Goal: Task Accomplishment & Management: Complete application form

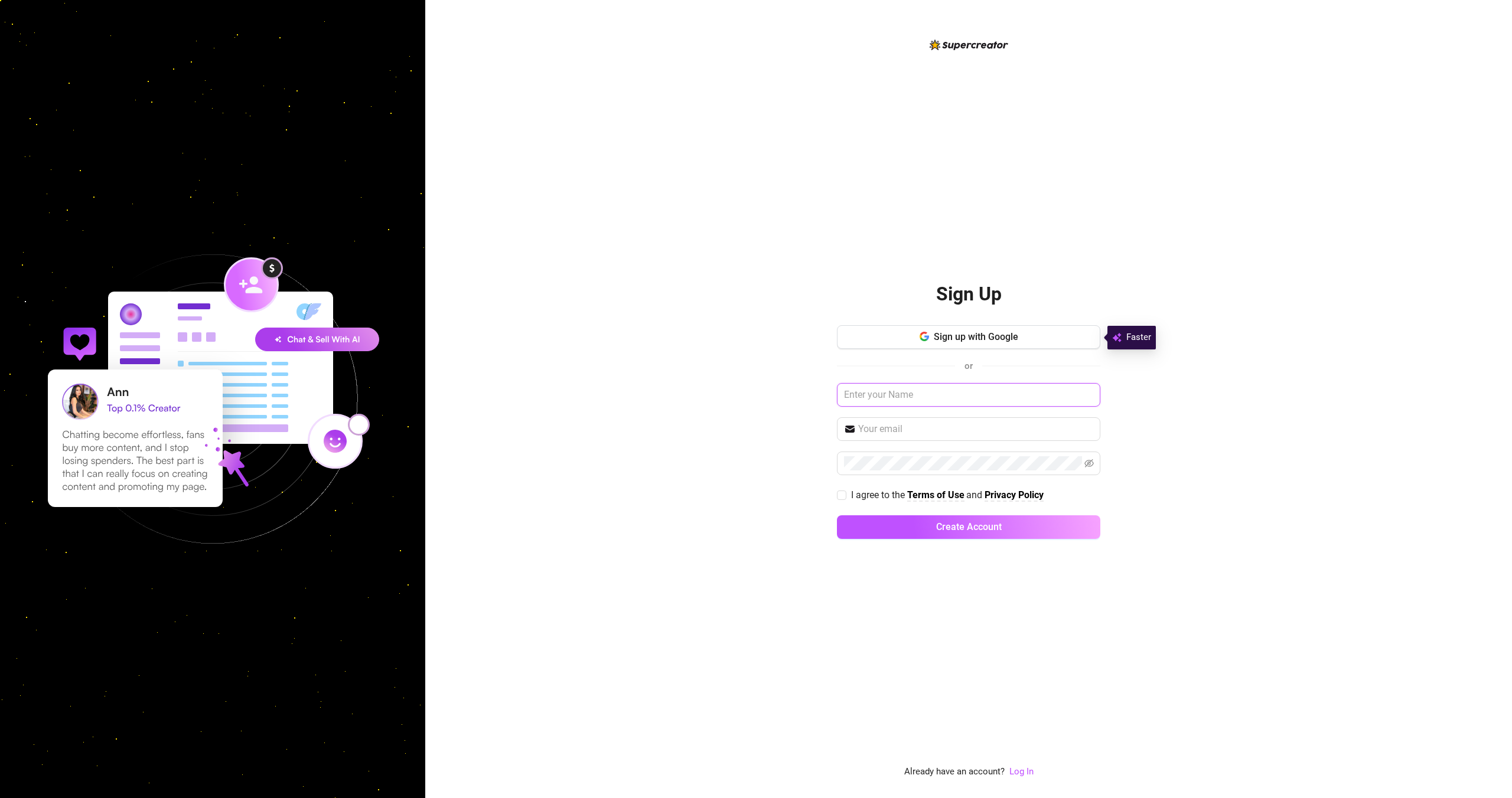
click at [874, 388] on input "text" at bounding box center [969, 395] width 263 height 23
type input "[PERSON_NAME]"
click at [891, 423] on input "text" at bounding box center [975, 429] width 235 height 14
type input "[EMAIL_ADDRESS][DOMAIN_NAME]"
drag, startPoint x: 867, startPoint y: 441, endPoint x: 870, endPoint y: 453, distance: 12.4
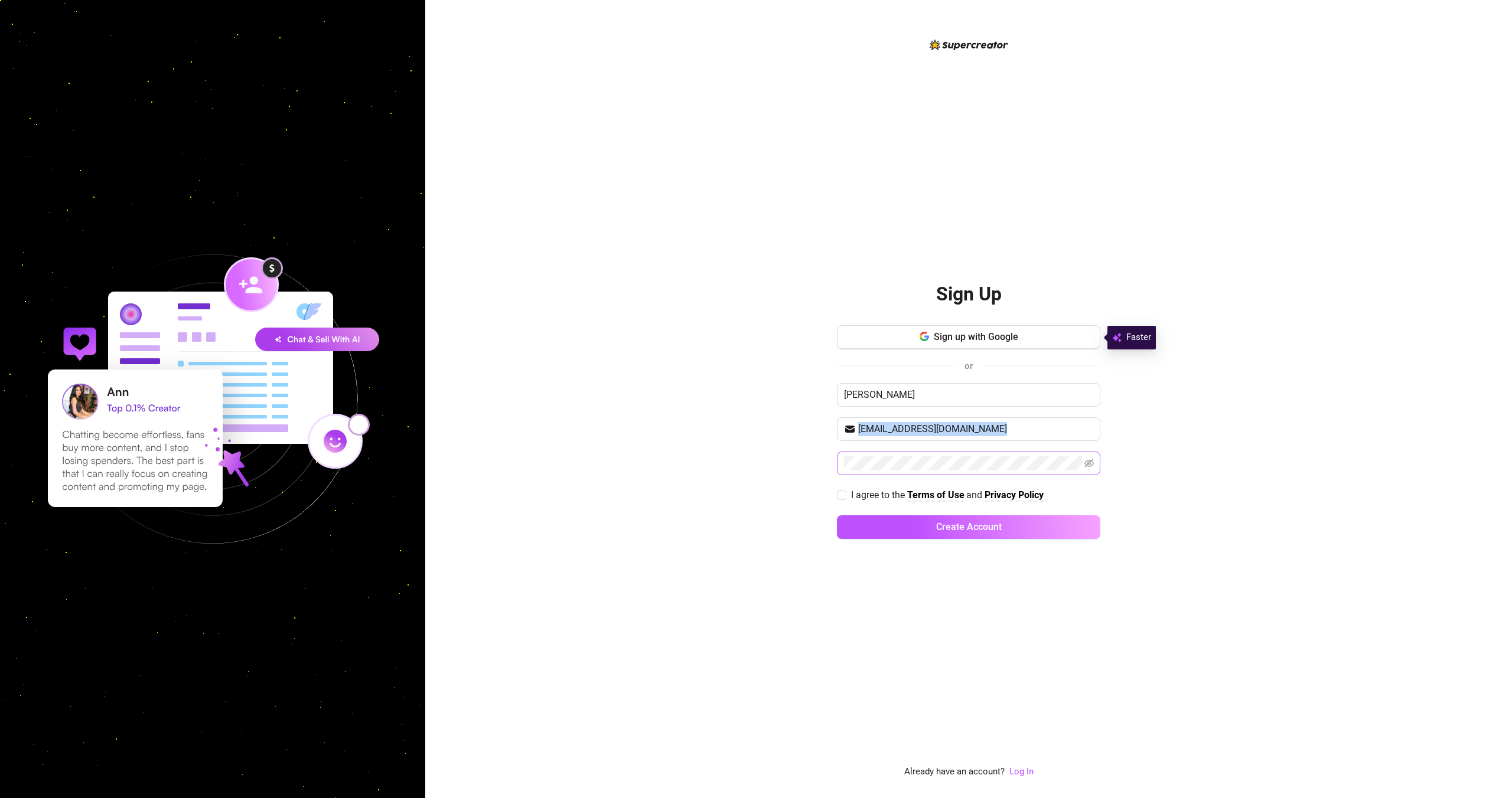
click at [869, 452] on div "Sign up with Google or [PERSON_NAME] [EMAIL_ADDRESS][DOMAIN_NAME] I agree to th…" at bounding box center [969, 437] width 263 height 224
click at [1088, 459] on icon "eye-invisible" at bounding box center [1089, 462] width 10 height 10
click at [842, 491] on input "I agree to the Terms of Use and Privacy Policy" at bounding box center [841, 495] width 8 height 8
checkbox input "true"
click at [870, 519] on button "Create Account" at bounding box center [969, 527] width 263 height 23
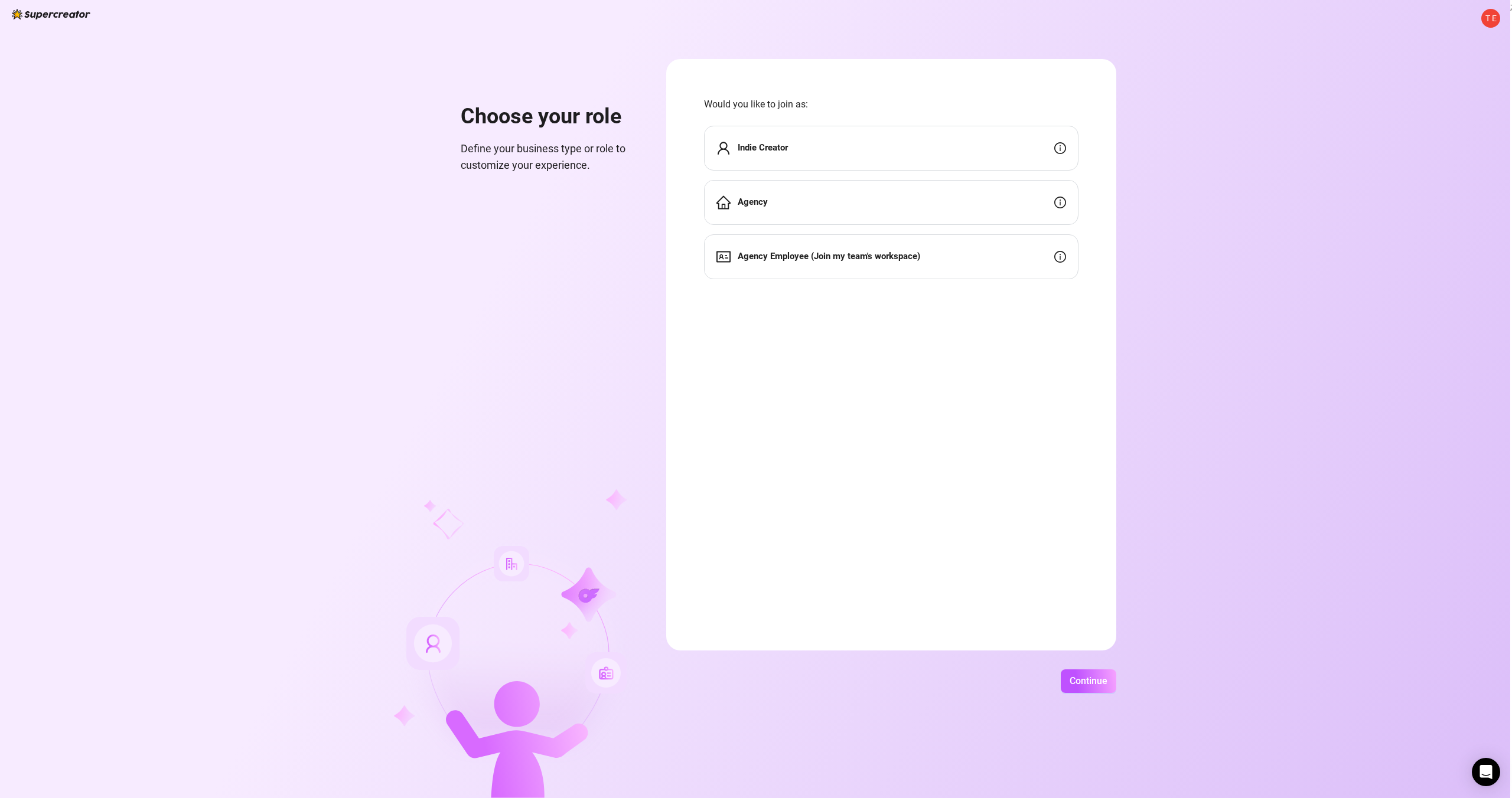
drag, startPoint x: 916, startPoint y: 141, endPoint x: 910, endPoint y: 171, distance: 30.6
click at [916, 141] on div "Indie Creator" at bounding box center [891, 147] width 374 height 45
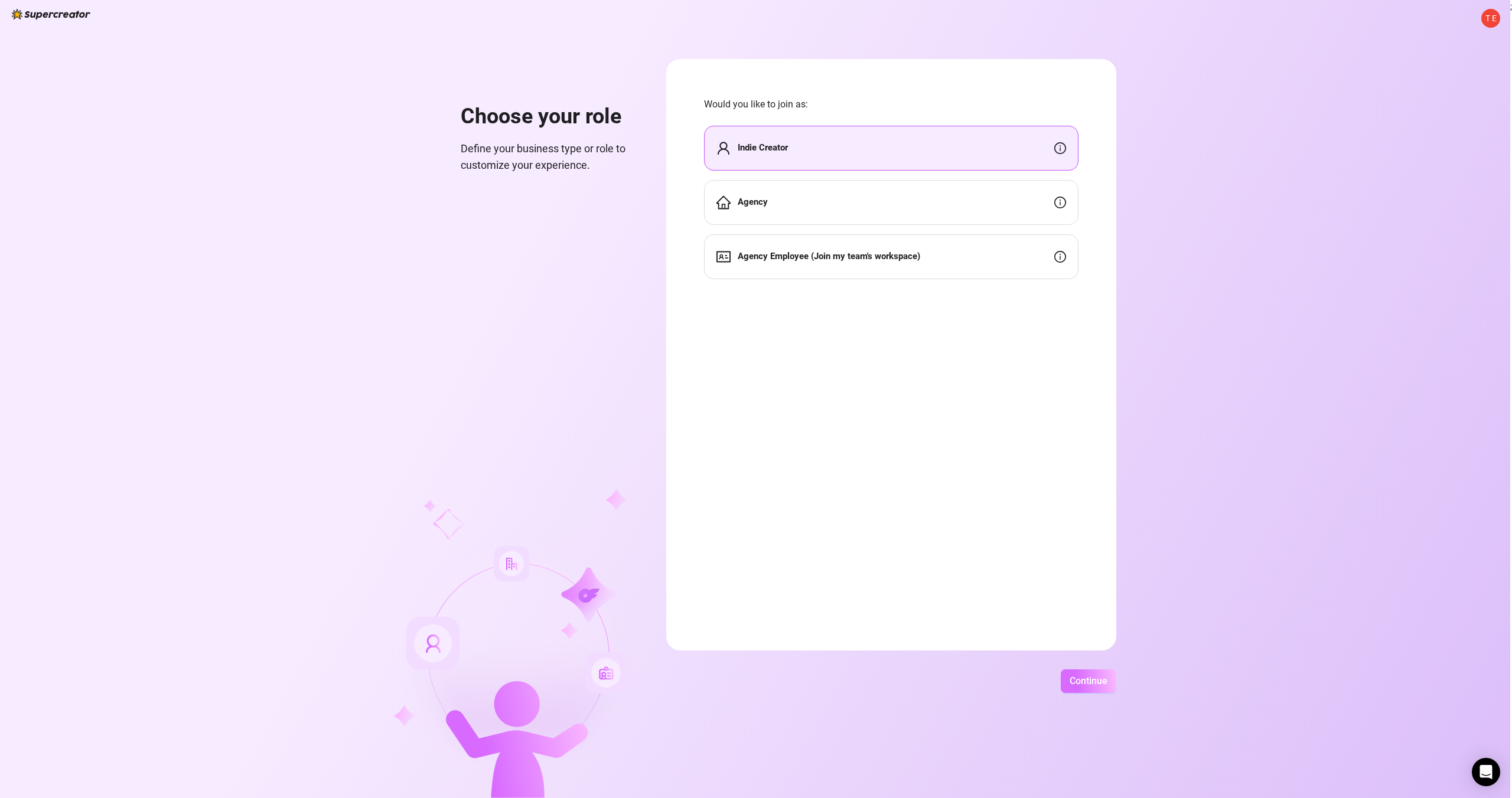
click at [1088, 682] on span "Continue" at bounding box center [1088, 681] width 38 height 11
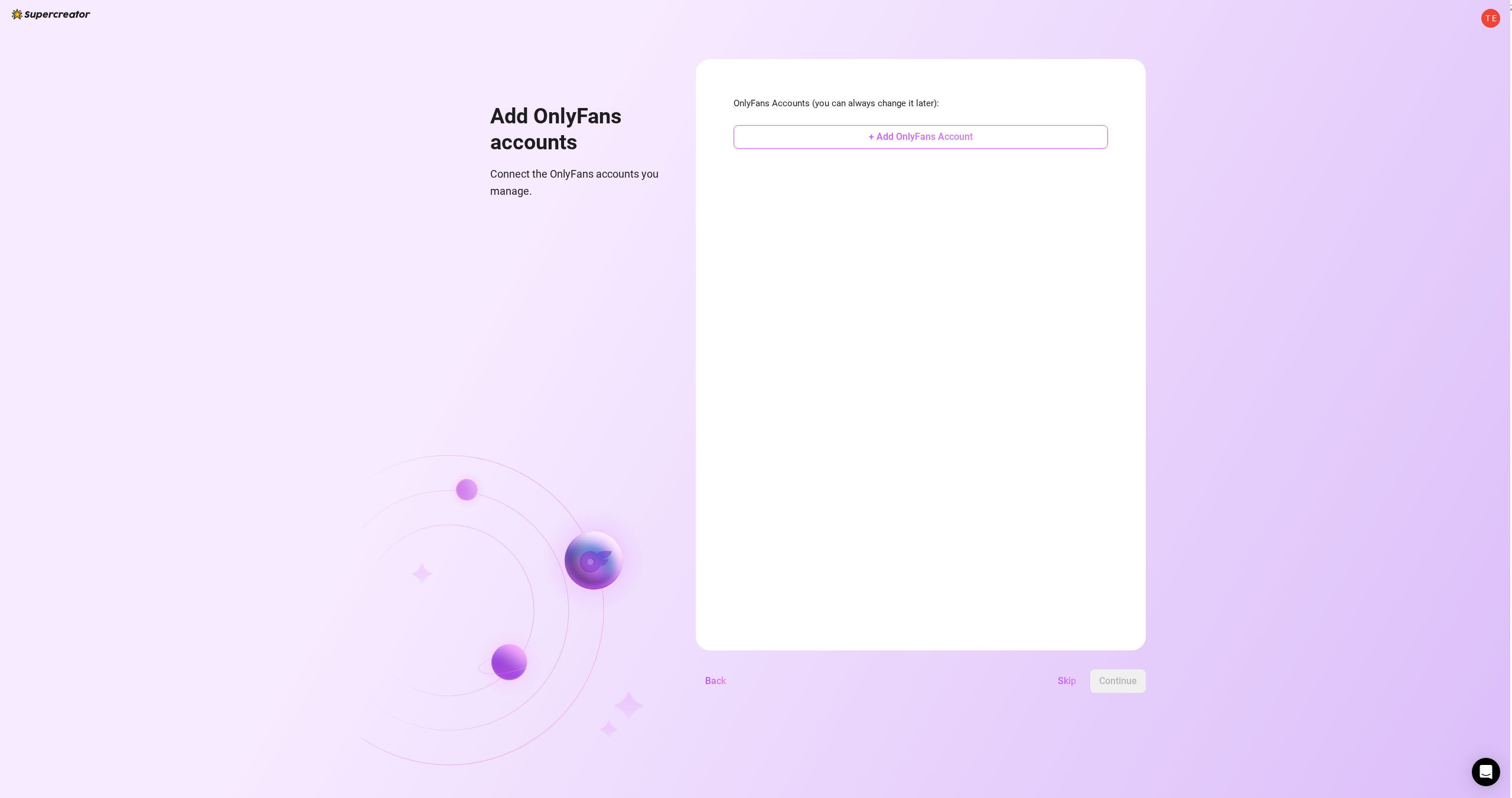
click at [834, 142] on button "+ Add OnlyFans Account" at bounding box center [920, 137] width 374 height 23
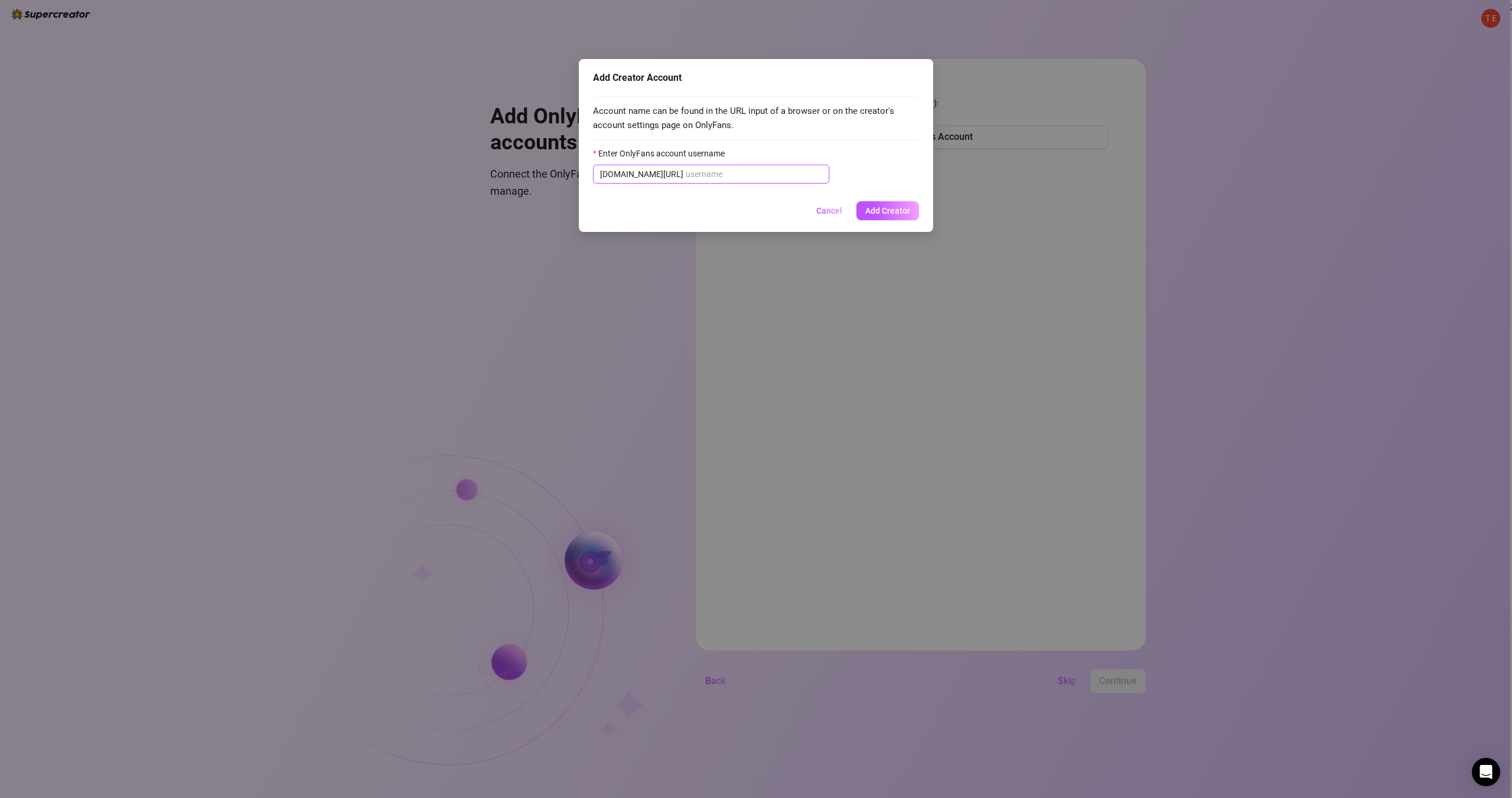
paste input "u517836584"
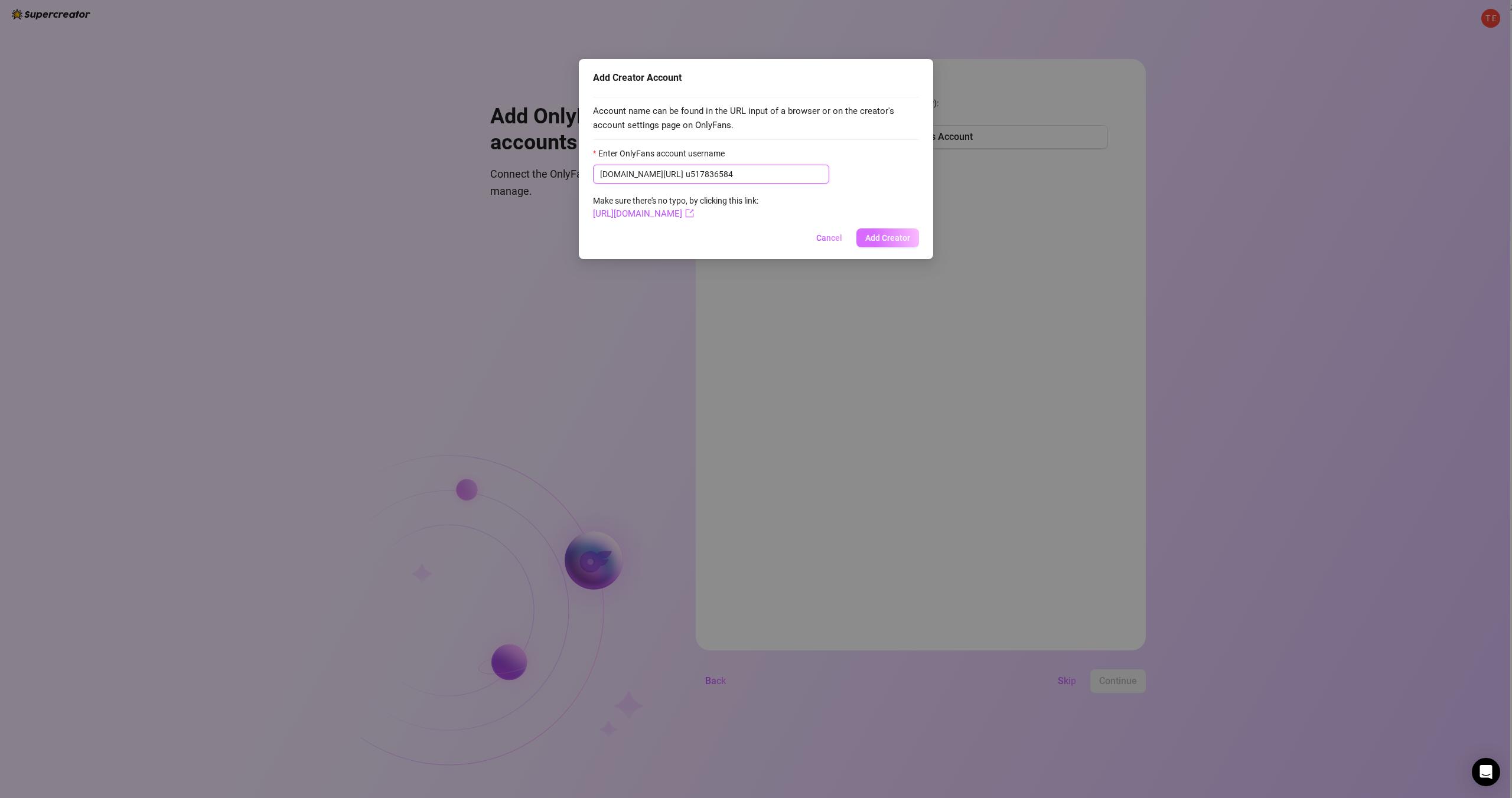
type input "u517836584"
click at [886, 228] on button "Add Creator" at bounding box center [887, 237] width 63 height 19
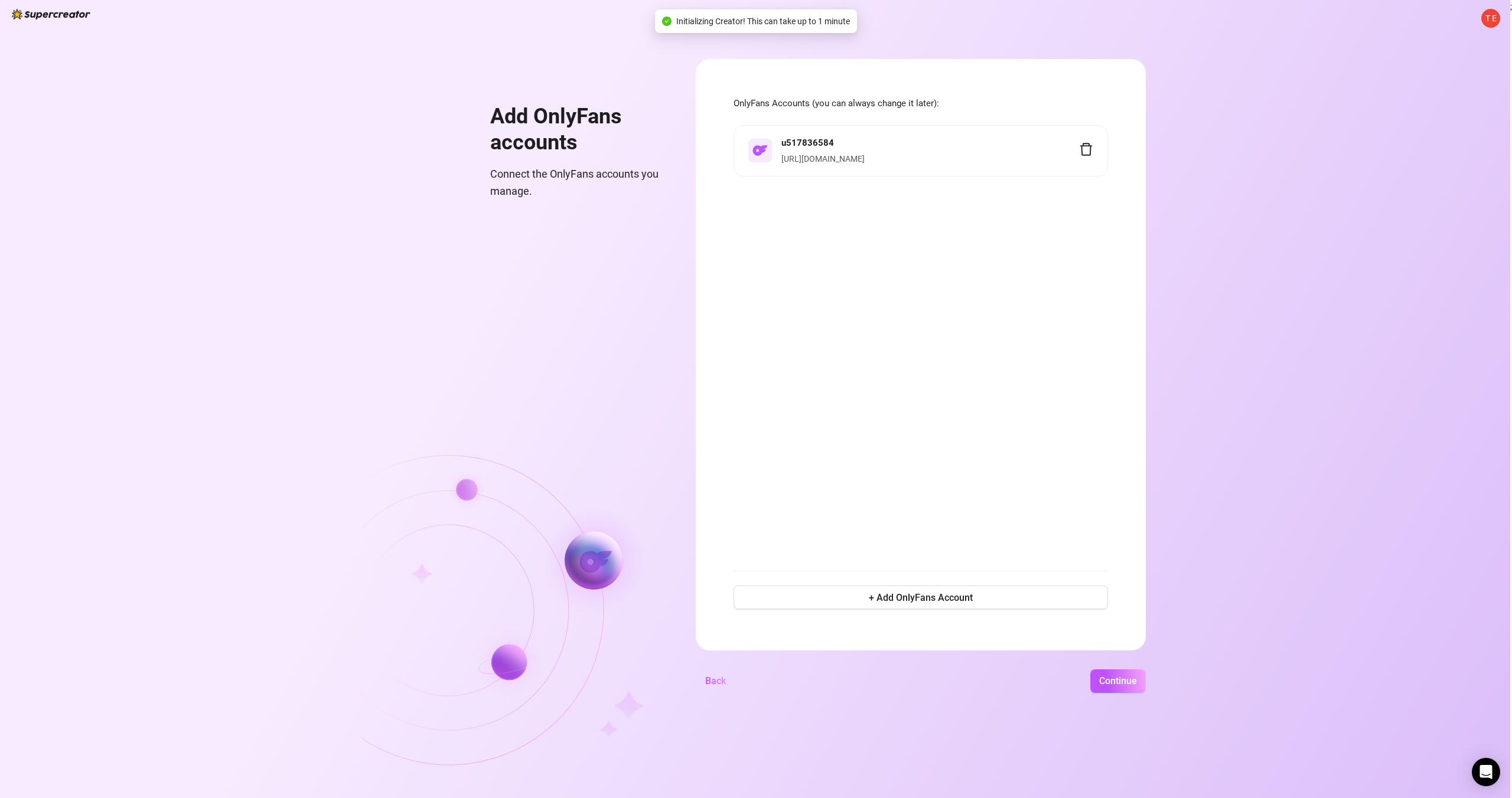
click at [823, 150] on div "u517836584 [URL][DOMAIN_NAME]" at bounding box center [930, 151] width 298 height 30
click at [1108, 679] on span "Continue" at bounding box center [1118, 681] width 38 height 11
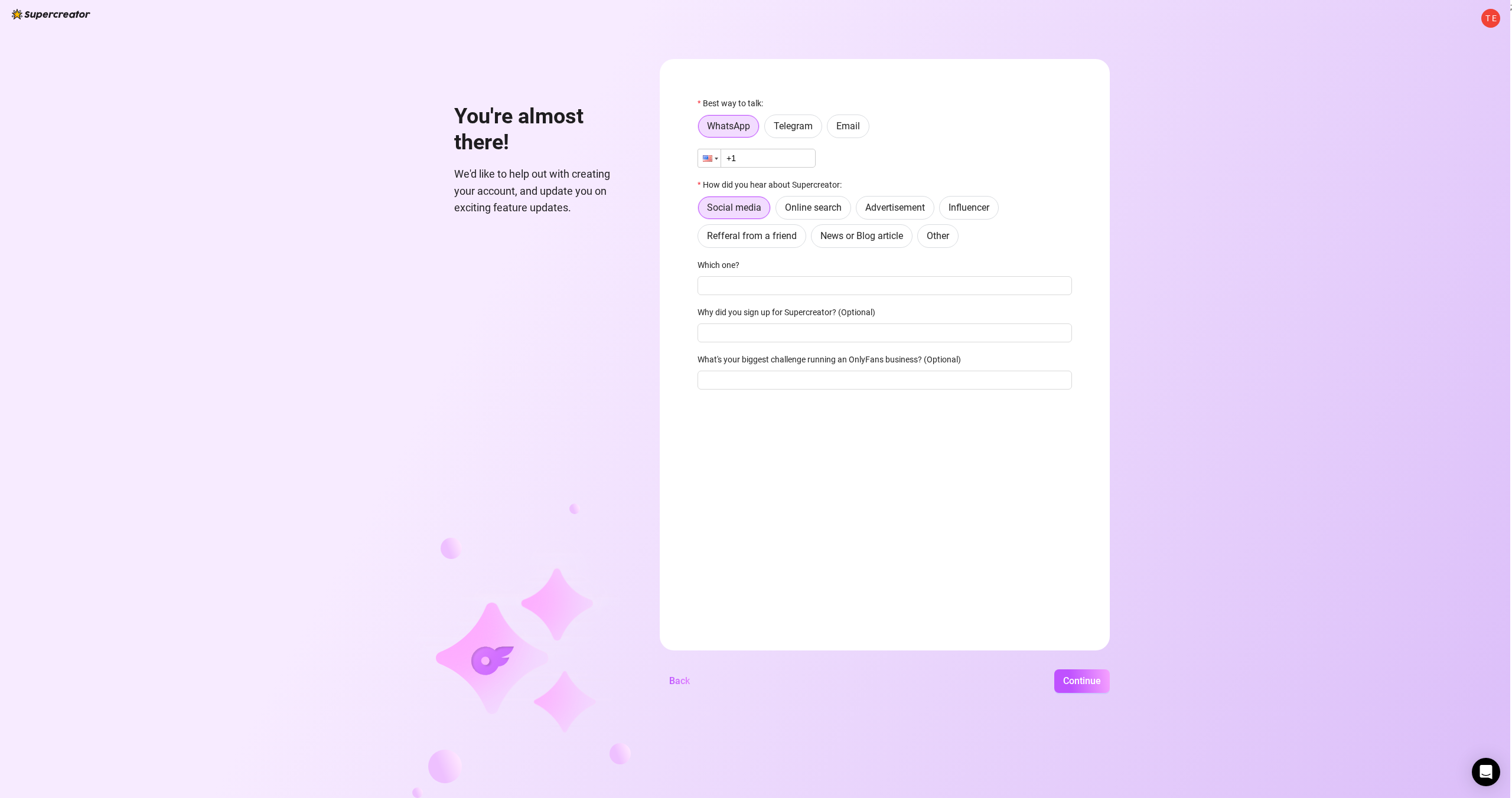
click at [706, 161] on div at bounding box center [707, 158] width 10 height 6
click at [745, 156] on input "+1" at bounding box center [756, 158] width 118 height 19
type input "[PHONE_NUMBER]"
click at [921, 165] on div "Phone [PHONE_NUMBER]" at bounding box center [885, 158] width 374 height 19
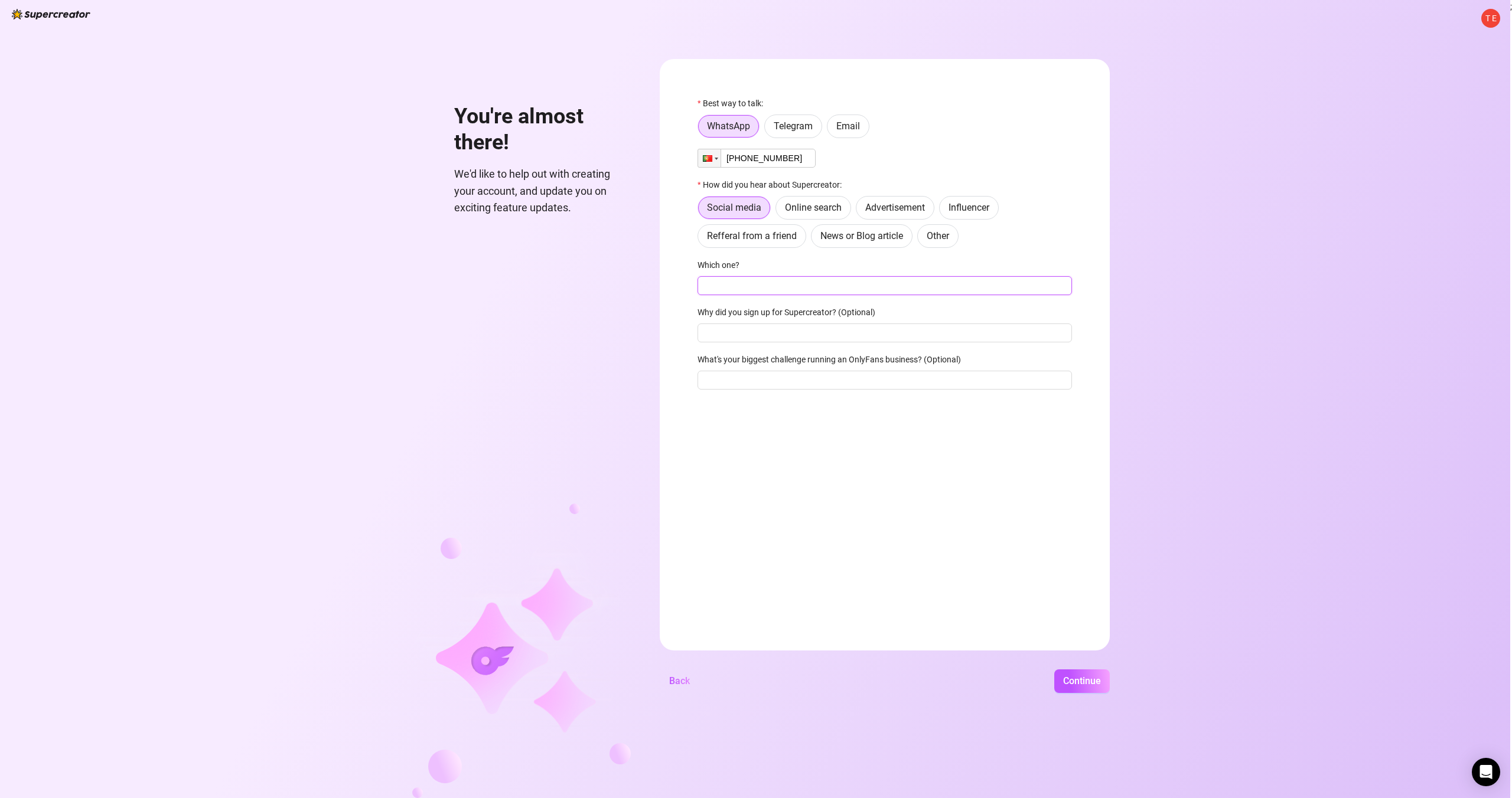
click at [743, 287] on input "Which one?" at bounding box center [885, 285] width 374 height 19
type input "youtube"
click at [727, 342] on div "Best way to talk: WhatsApp Telegram Email Phone [PHONE_NUMBER] How did you hear…" at bounding box center [885, 248] width 374 height 303
click at [734, 335] on input "Why did you sign up for Supercreator? (Optional)" at bounding box center [885, 332] width 374 height 19
click at [760, 371] on input "What's your biggest challenge running an OnlyFans business? (Optional)" at bounding box center [885, 380] width 374 height 19
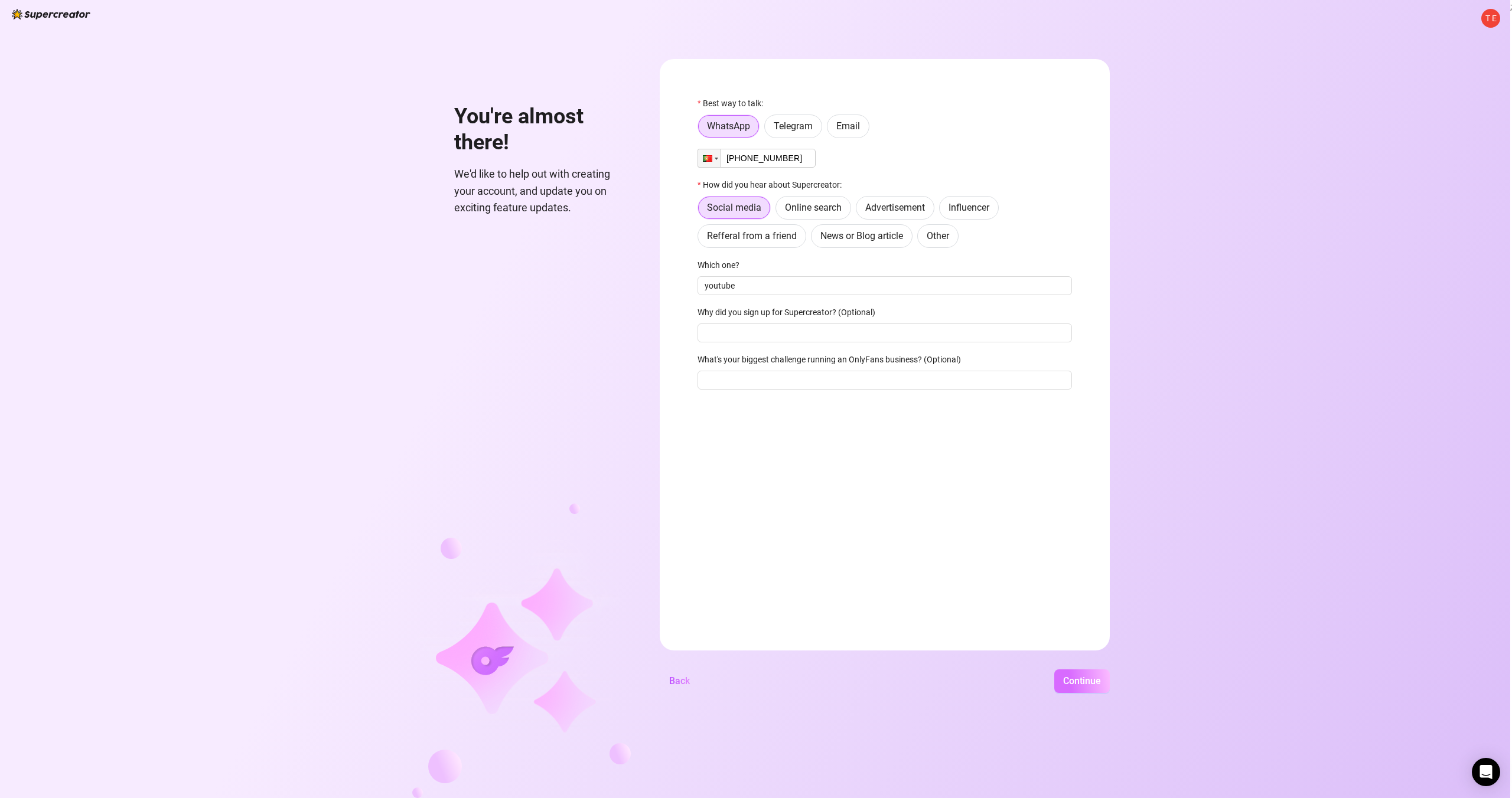
click at [1064, 682] on span "Continue" at bounding box center [1082, 681] width 38 height 11
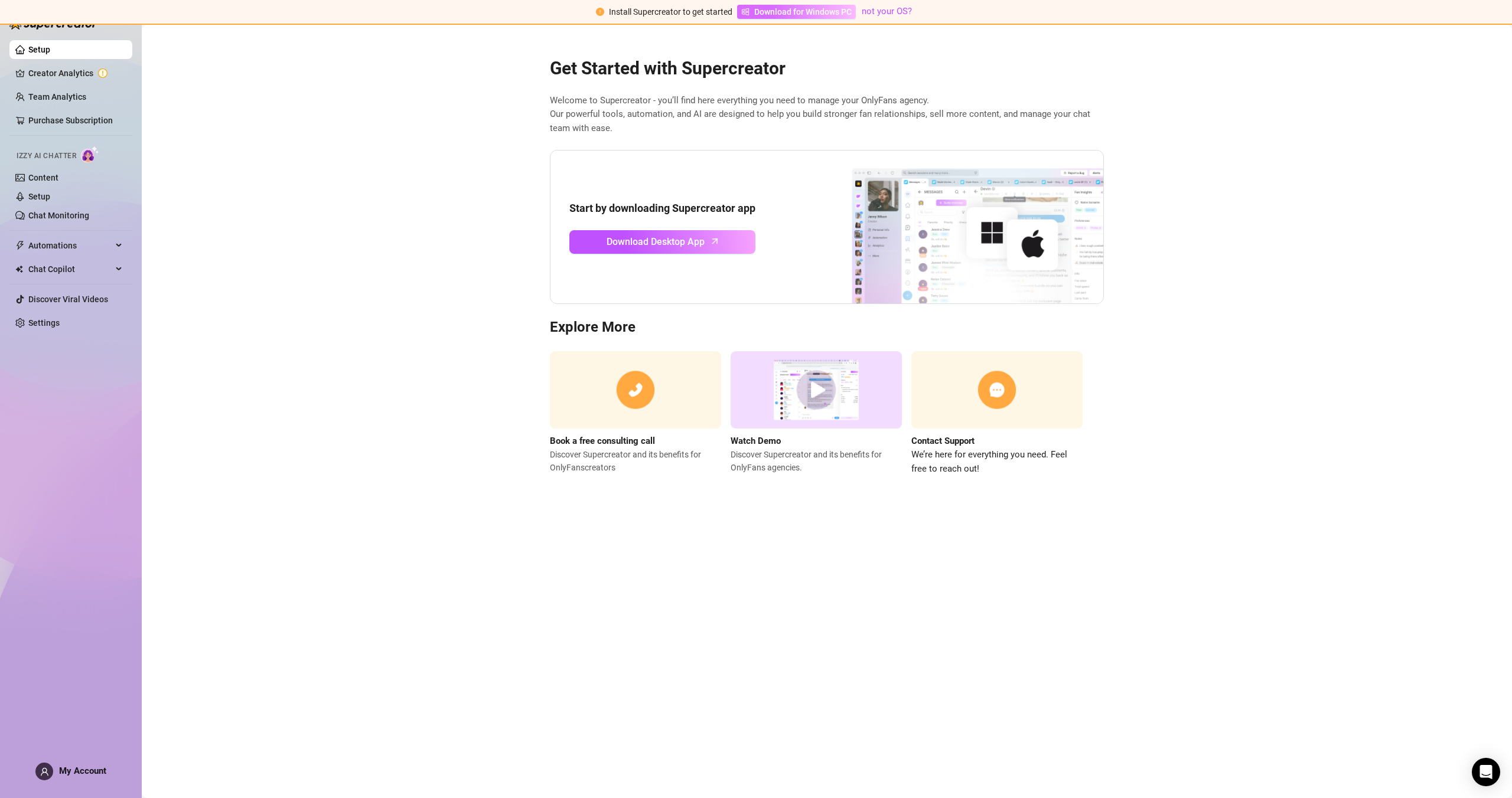
click at [750, 11] on link "Download for Windows PC" at bounding box center [796, 12] width 119 height 14
